Goal: Task Accomplishment & Management: Manage account settings

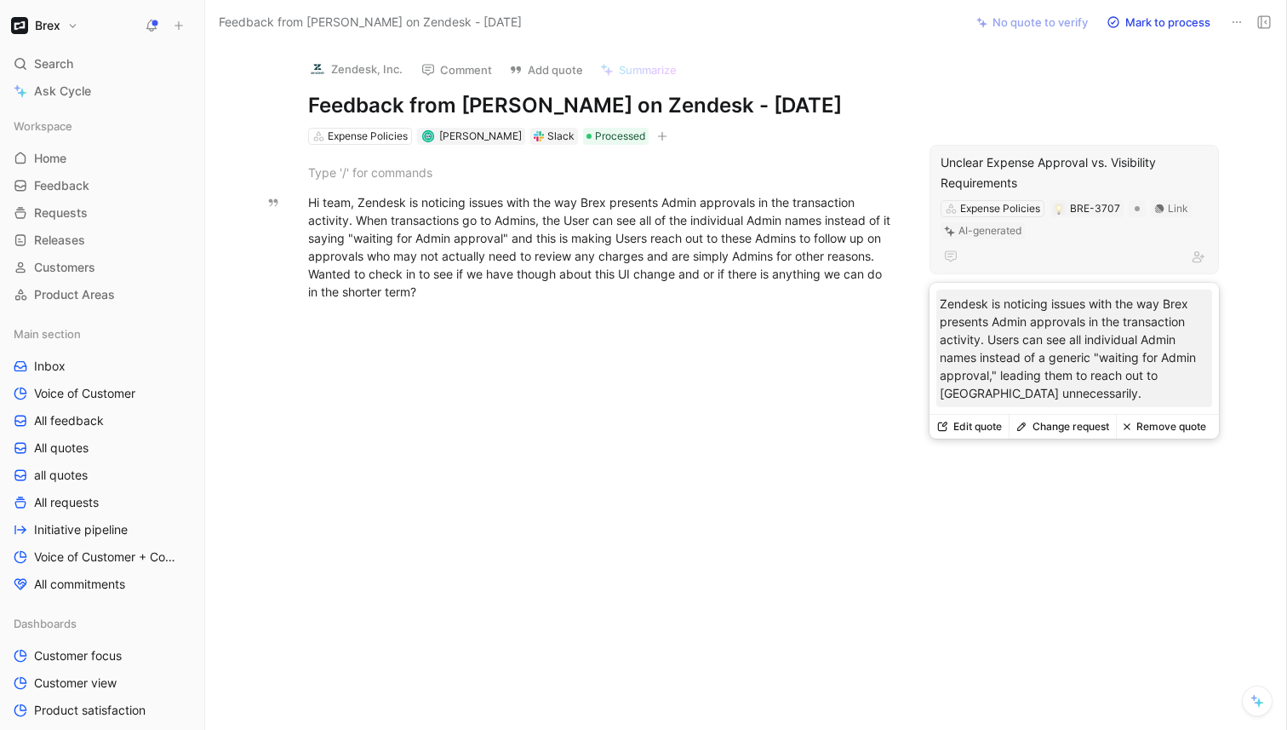
click at [996, 185] on div "Unclear Expense Approval vs. Visibility Requirements" at bounding box center [1074, 172] width 267 height 41
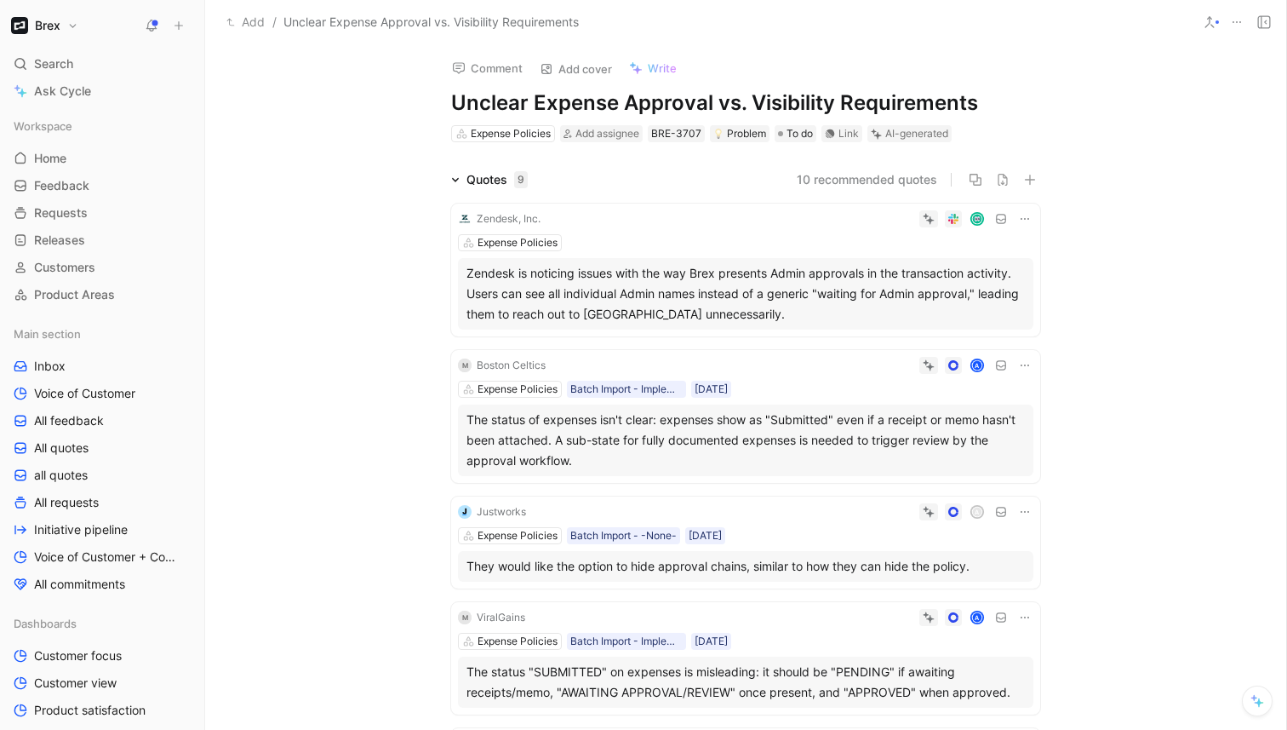
click at [499, 107] on h1 "Unclear Expense Approval vs. Visibility Requirements" at bounding box center [745, 102] width 589 height 27
click at [604, 134] on span "Add assignee" at bounding box center [608, 133] width 64 height 13
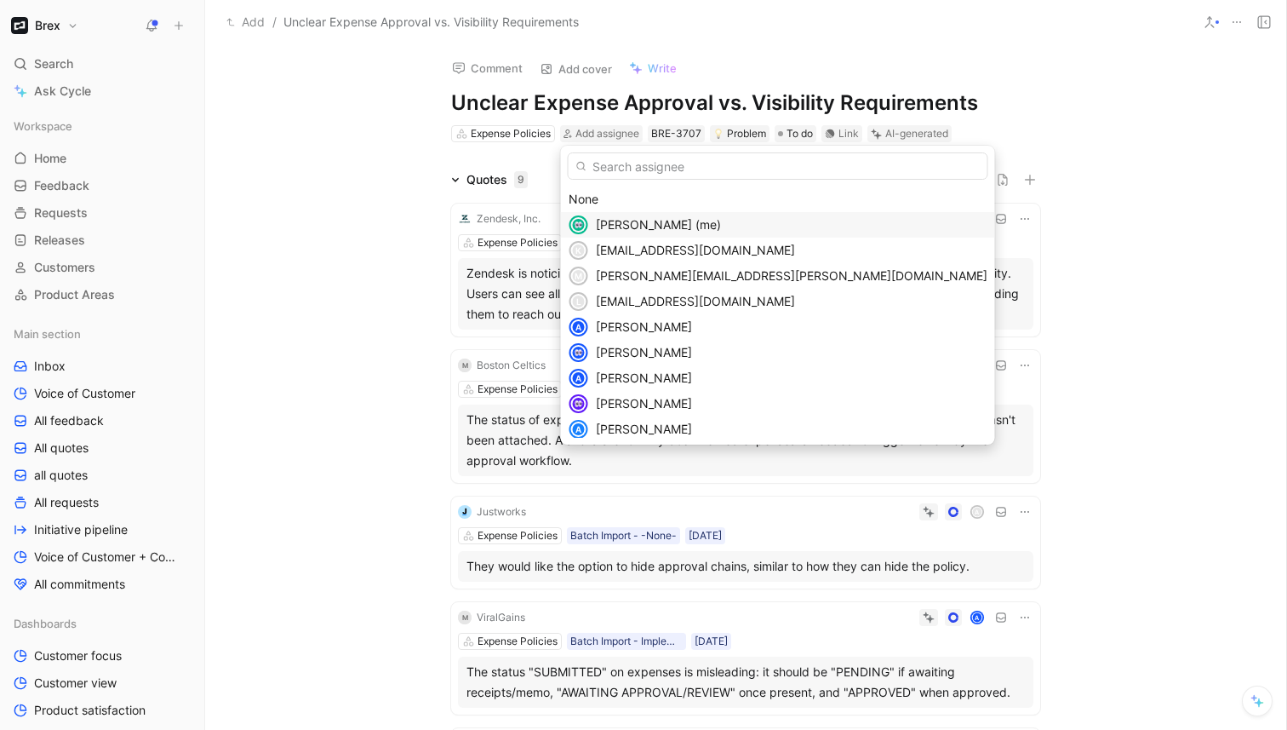
click at [630, 225] on span "[PERSON_NAME] (me)" at bounding box center [658, 224] width 125 height 14
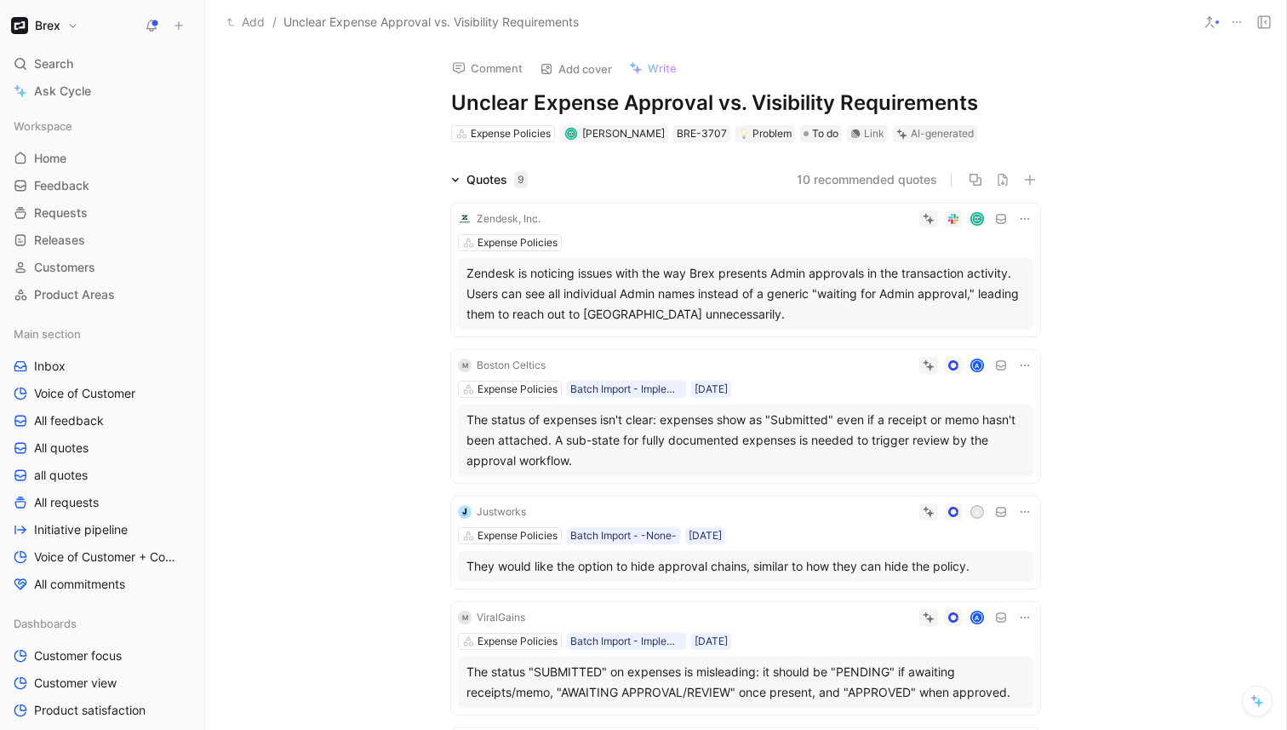
click at [325, 142] on div "Comment Add cover Write Unclear Expense Approval vs. Visibility Requirements Ex…" at bounding box center [745, 386] width 1081 height 685
